Goal: Information Seeking & Learning: Find specific fact

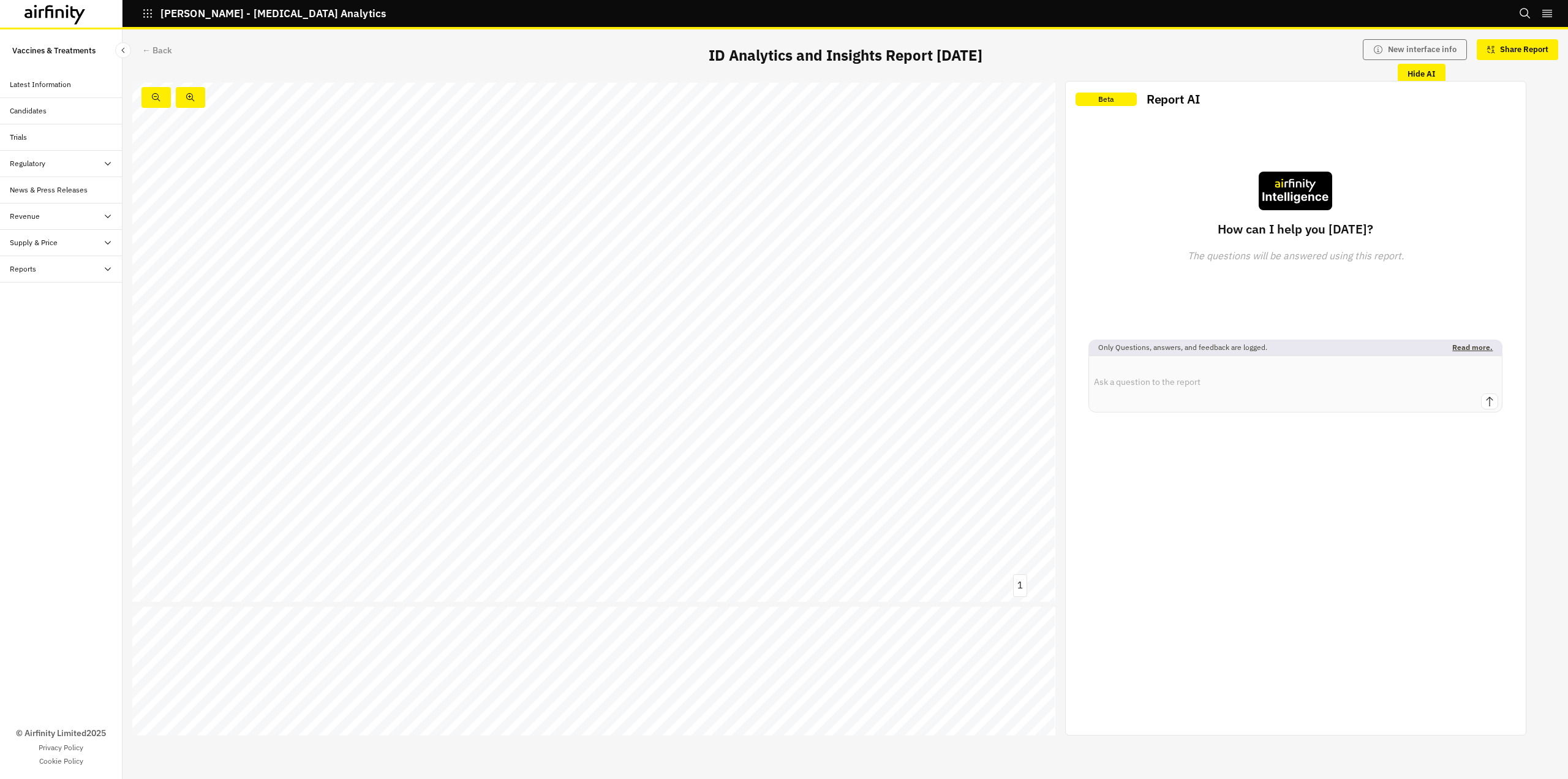
scroll to position [11516, 0]
click at [725, 379] on link at bounding box center [794, 376] width 292 height 14
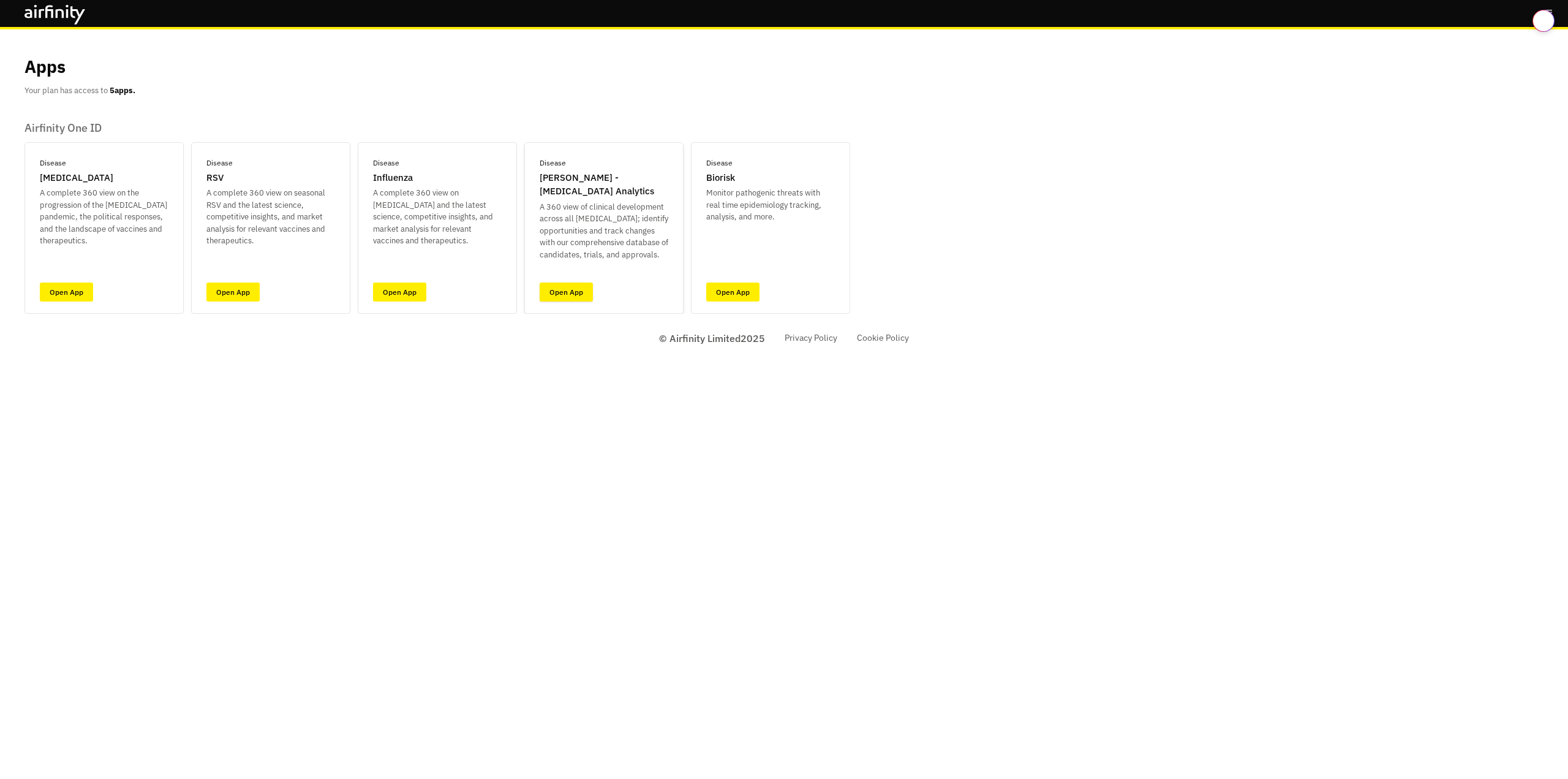
click at [572, 290] on link "Open App" at bounding box center [566, 292] width 53 height 19
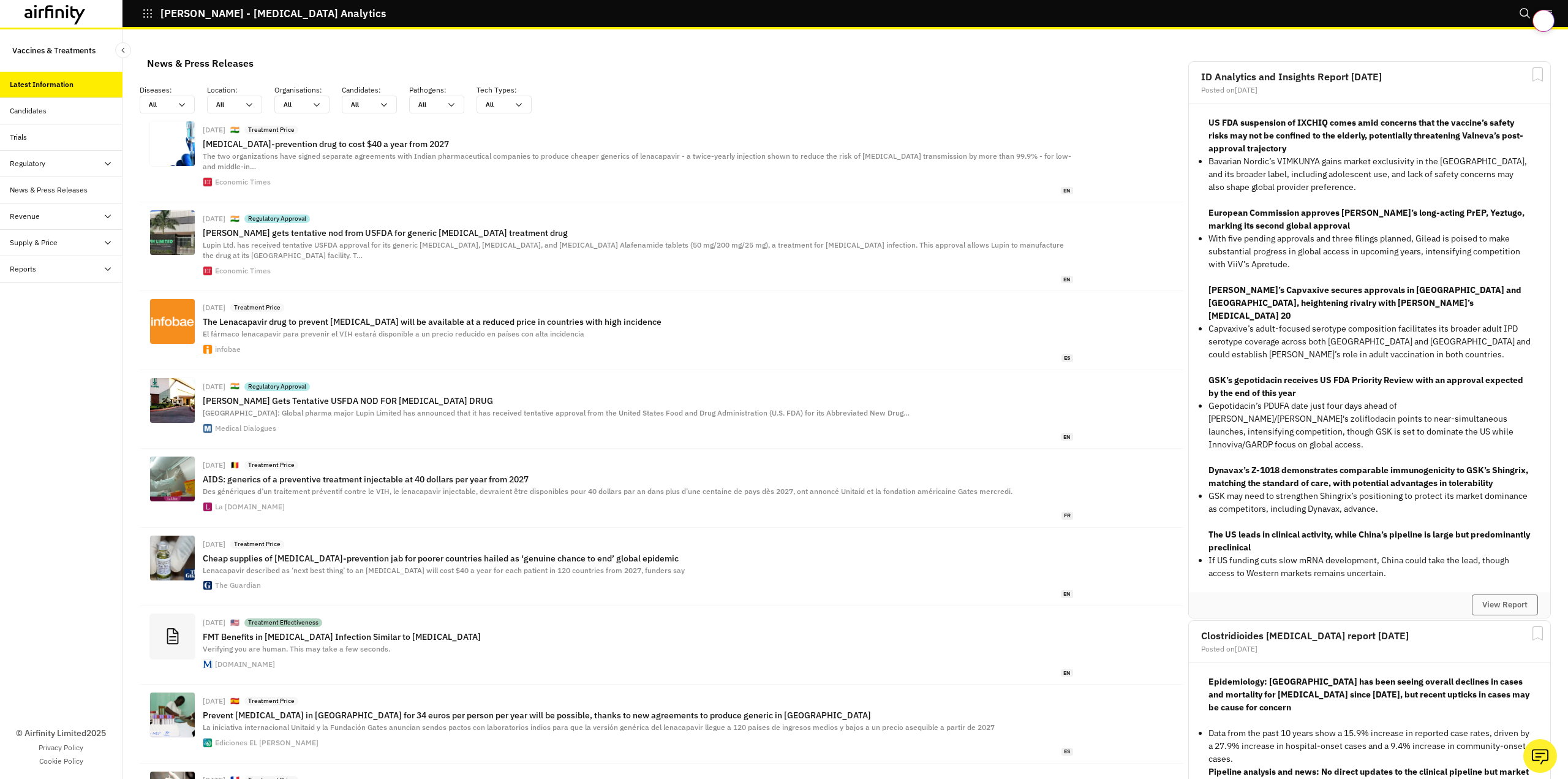
scroll to position [894, 359]
click at [1489, 594] on button "View Report" at bounding box center [1505, 605] width 66 height 21
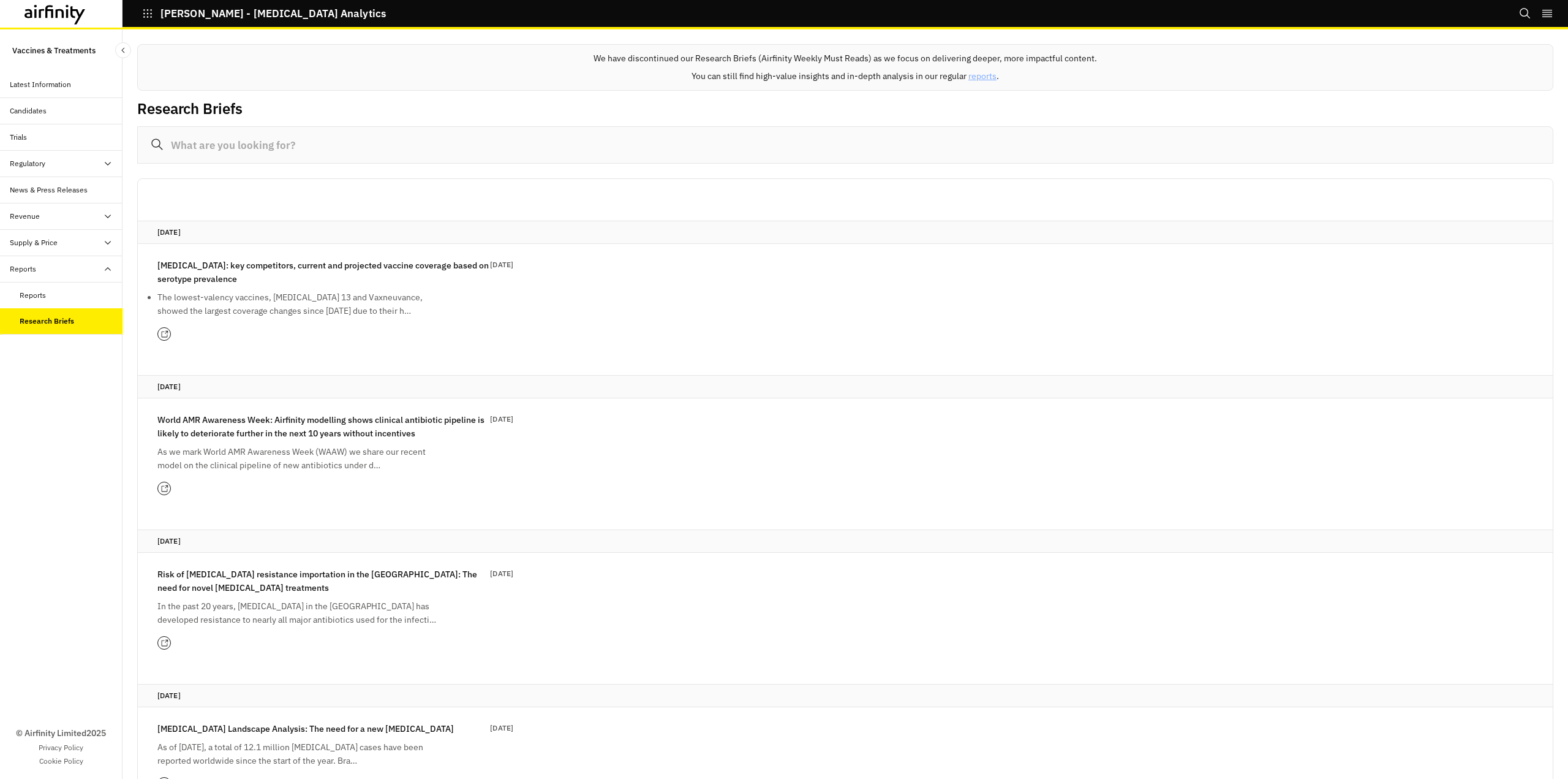
click at [321, 138] on input at bounding box center [845, 145] width 1417 height 37
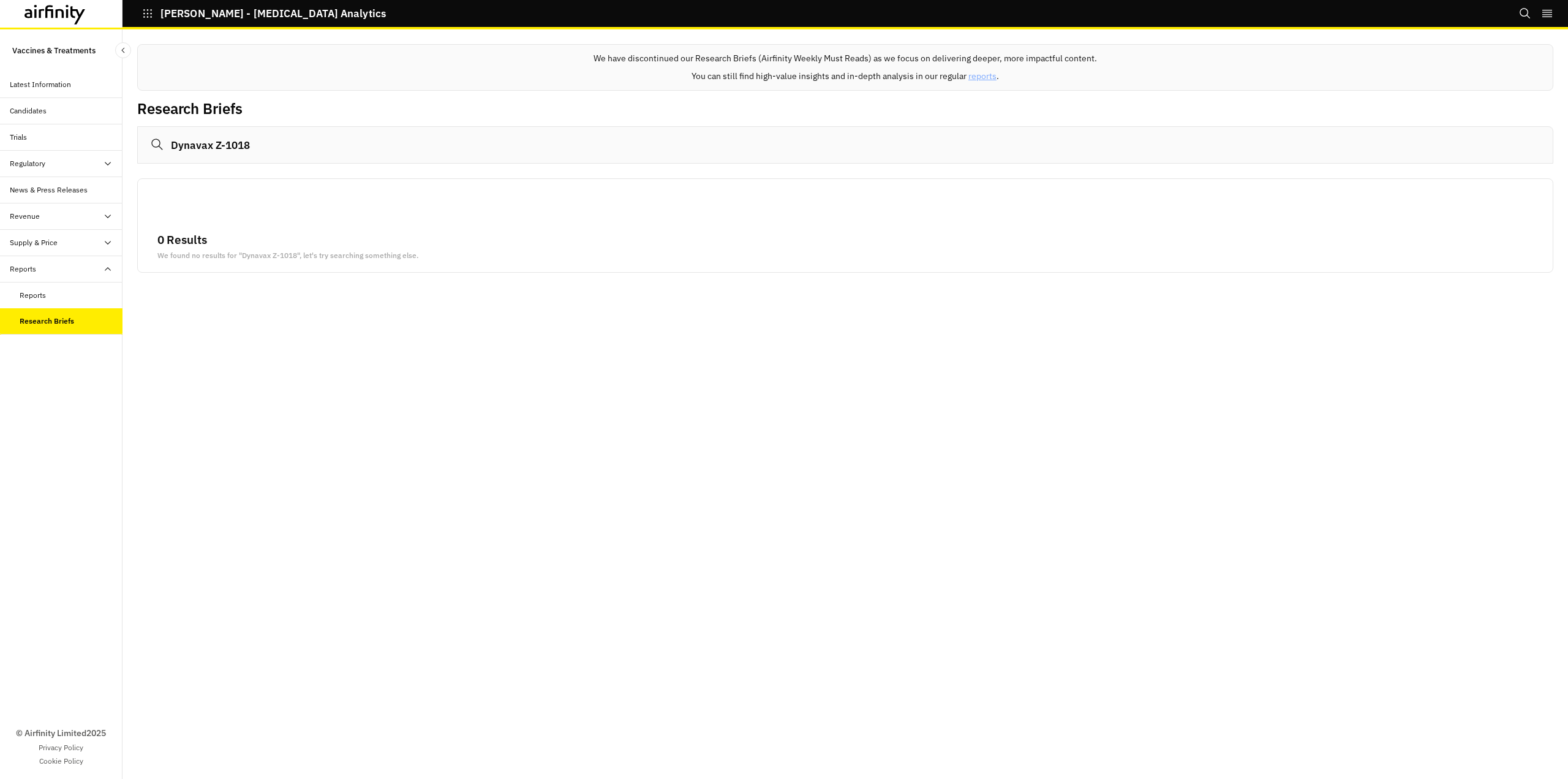
click at [206, 143] on input "Dynavax Z-1018" at bounding box center [845, 145] width 1417 height 37
drag, startPoint x: 213, startPoint y: 145, endPoint x: 149, endPoint y: 137, distance: 64.5
click at [149, 137] on input "Dynavax Z-1018" at bounding box center [845, 145] width 1417 height 37
drag, startPoint x: 239, startPoint y: 148, endPoint x: 246, endPoint y: 148, distance: 7.0
click at [239, 148] on input "Dynavax Z-1018" at bounding box center [845, 145] width 1417 height 37
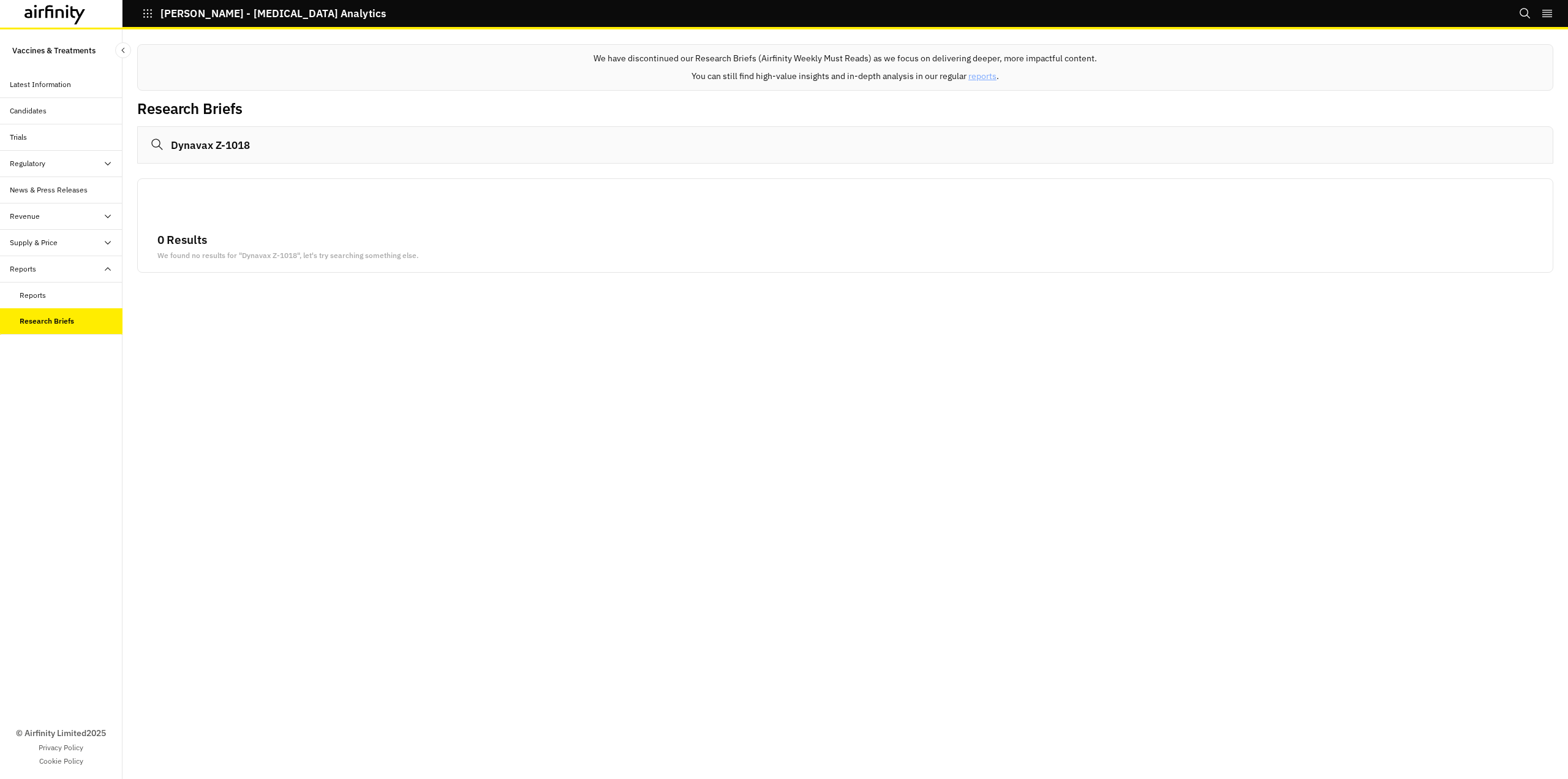
drag, startPoint x: 262, startPoint y: 146, endPoint x: 157, endPoint y: 144, distance: 105.0
click at [157, 144] on input "Dynavax Z-1018" at bounding box center [845, 145] width 1417 height 37
drag, startPoint x: 262, startPoint y: 155, endPoint x: 221, endPoint y: 145, distance: 42.2
click at [262, 156] on input "Dynavax Z-1018" at bounding box center [845, 145] width 1417 height 37
drag, startPoint x: 213, startPoint y: 146, endPoint x: 162, endPoint y: 142, distance: 51.2
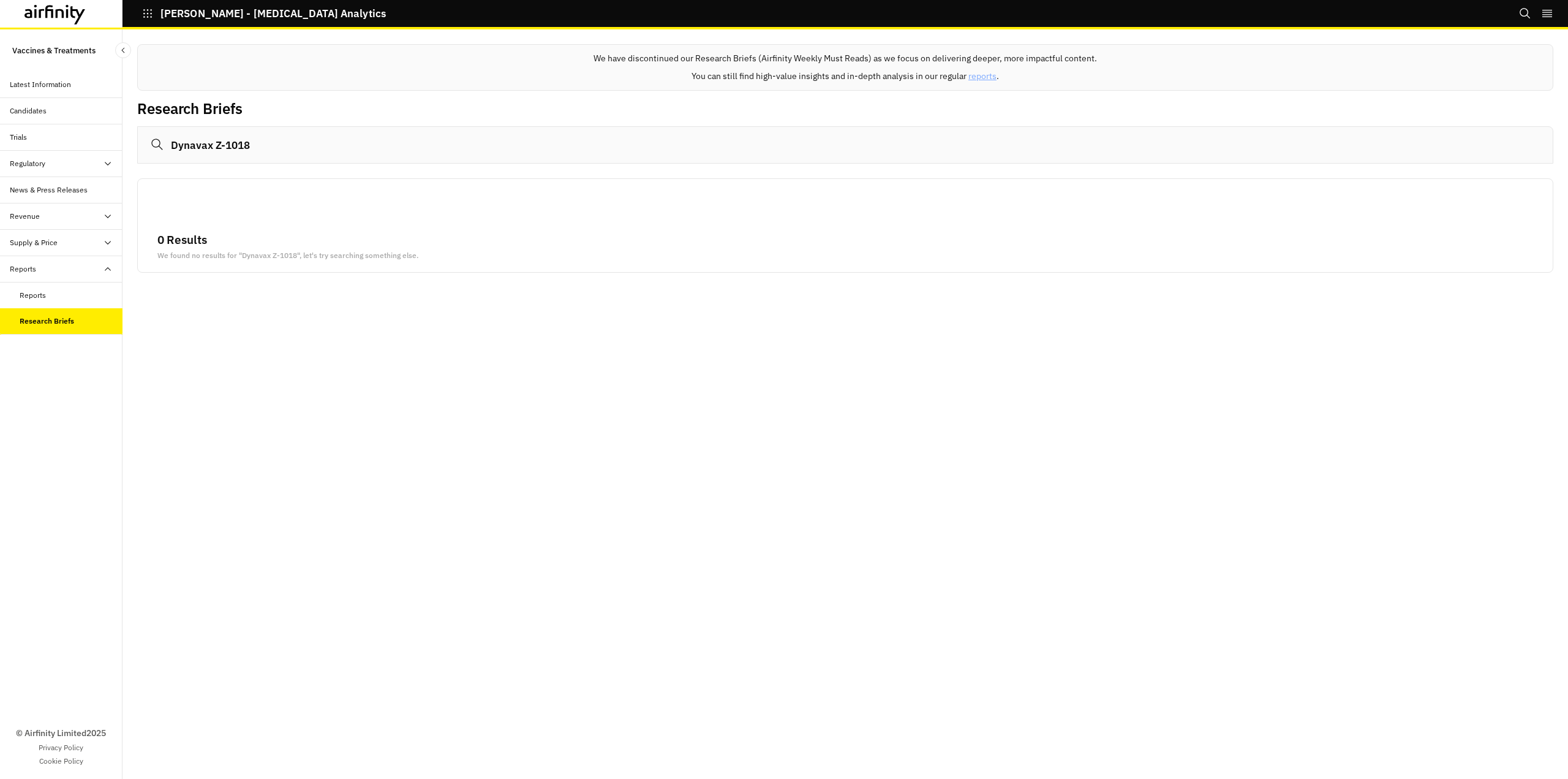
click at [162, 142] on input "Dynavax Z-1018" at bounding box center [845, 145] width 1417 height 37
click at [243, 148] on input "Z-1018" at bounding box center [845, 145] width 1417 height 37
type input "Z-1018"
click at [47, 294] on div "Reports" at bounding box center [71, 295] width 103 height 11
